Goal: Task Accomplishment & Management: Manage account settings

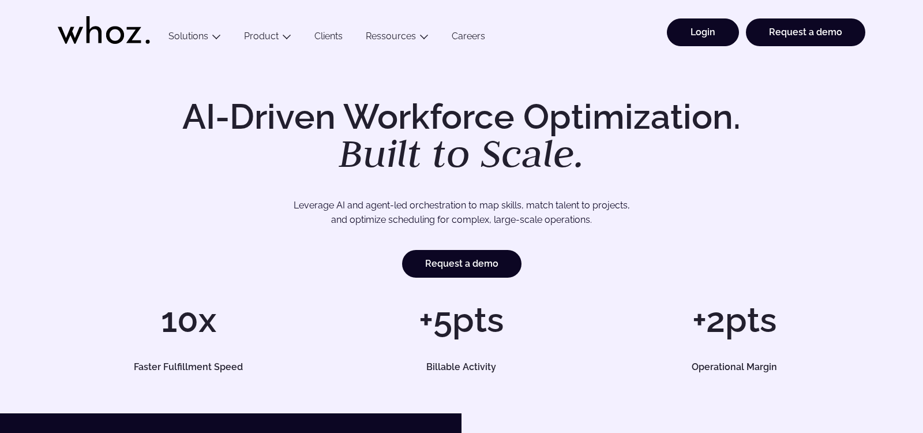
click at [700, 32] on link "Login" at bounding box center [703, 32] width 72 height 28
click at [709, 32] on link "Login" at bounding box center [703, 32] width 72 height 28
click at [701, 29] on link "Login" at bounding box center [703, 32] width 72 height 28
click at [695, 31] on link "Login" at bounding box center [703, 32] width 72 height 28
